Goal: Task Accomplishment & Management: Manage account settings

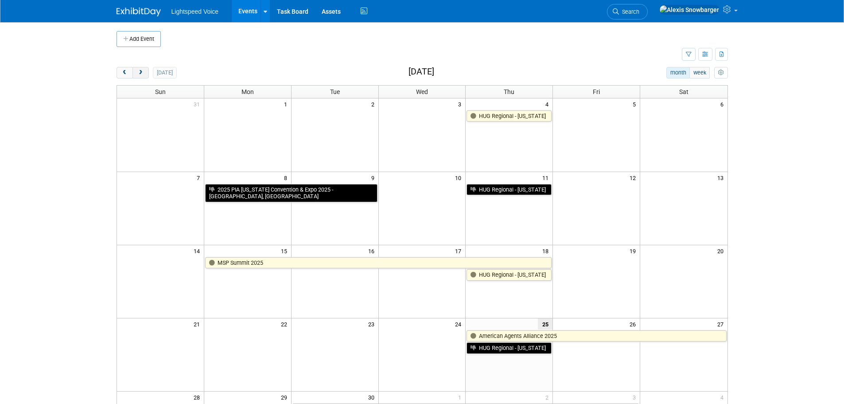
click at [141, 73] on span "next" at bounding box center [140, 73] width 7 height 6
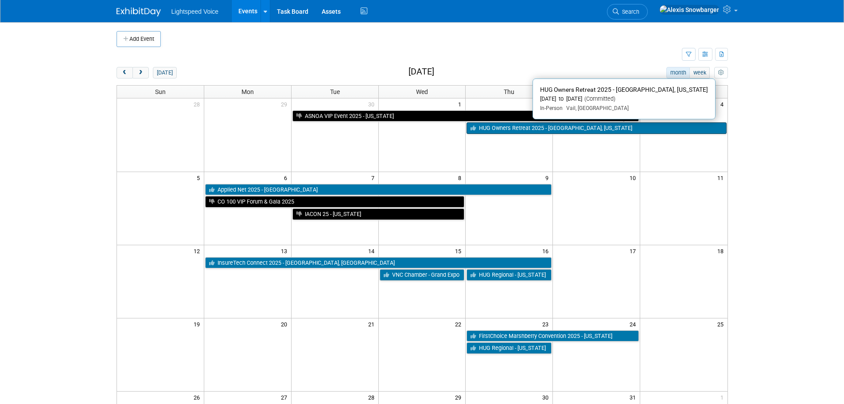
click at [501, 124] on link "HUG Owners Retreat 2025 - [GEOGRAPHIC_DATA], [US_STATE]" at bounding box center [597, 128] width 260 height 12
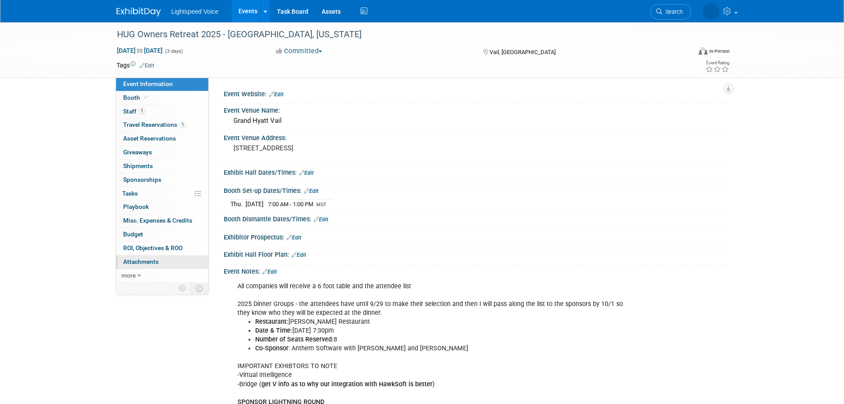
click at [165, 263] on link "0 Attachments 0" at bounding box center [162, 261] width 92 height 13
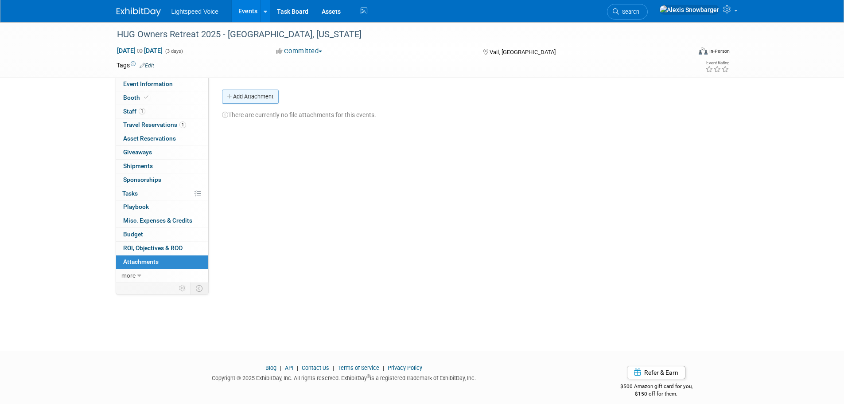
click at [270, 100] on button "Add Attachment" at bounding box center [250, 97] width 57 height 14
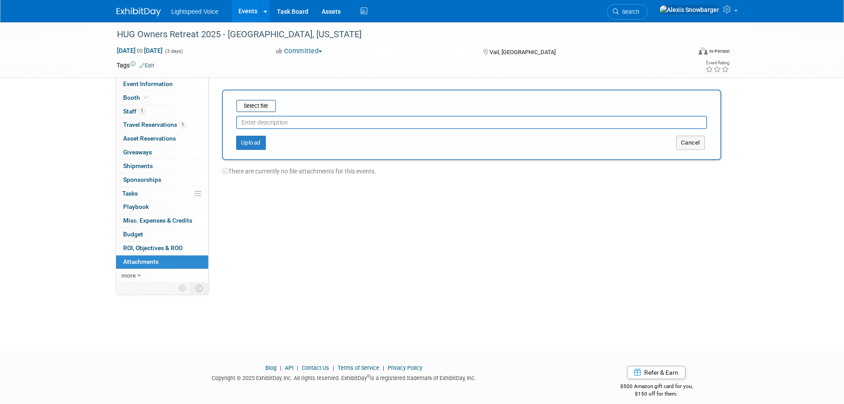
click at [276, 118] on input "text" at bounding box center [471, 122] width 471 height 13
type input "Sponsor Agenda"
click at [241, 104] on input "file" at bounding box center [222, 106] width 105 height 11
click at [254, 138] on button "Upload" at bounding box center [251, 139] width 30 height 14
